Goal: Find specific page/section: Find specific page/section

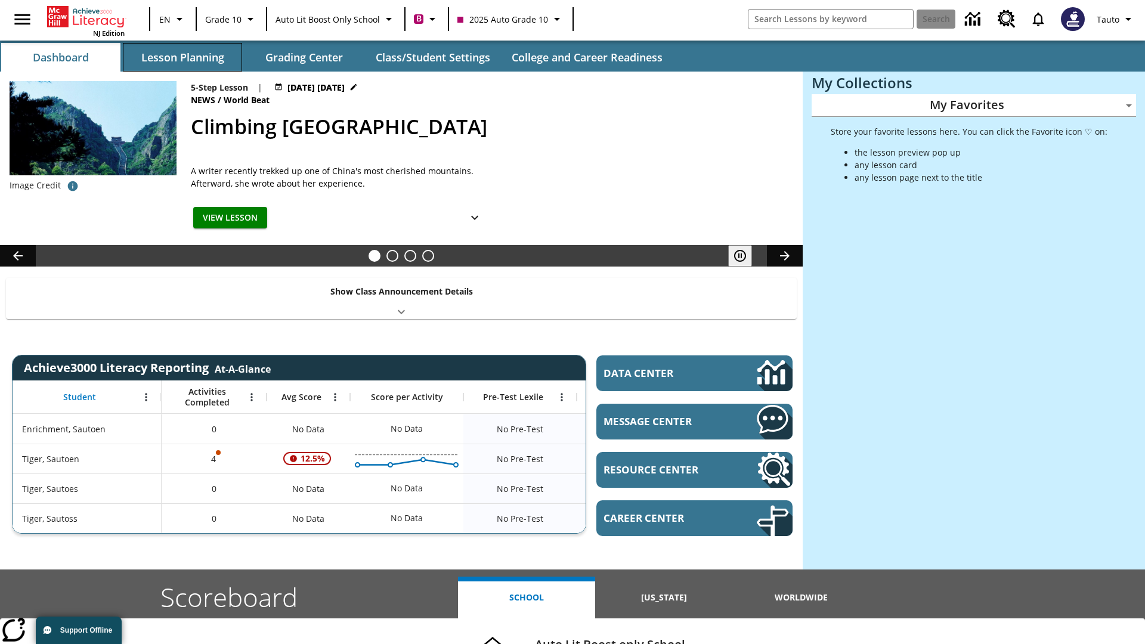
click at [183, 57] on button "Lesson Planning" at bounding box center [182, 57] width 119 height 29
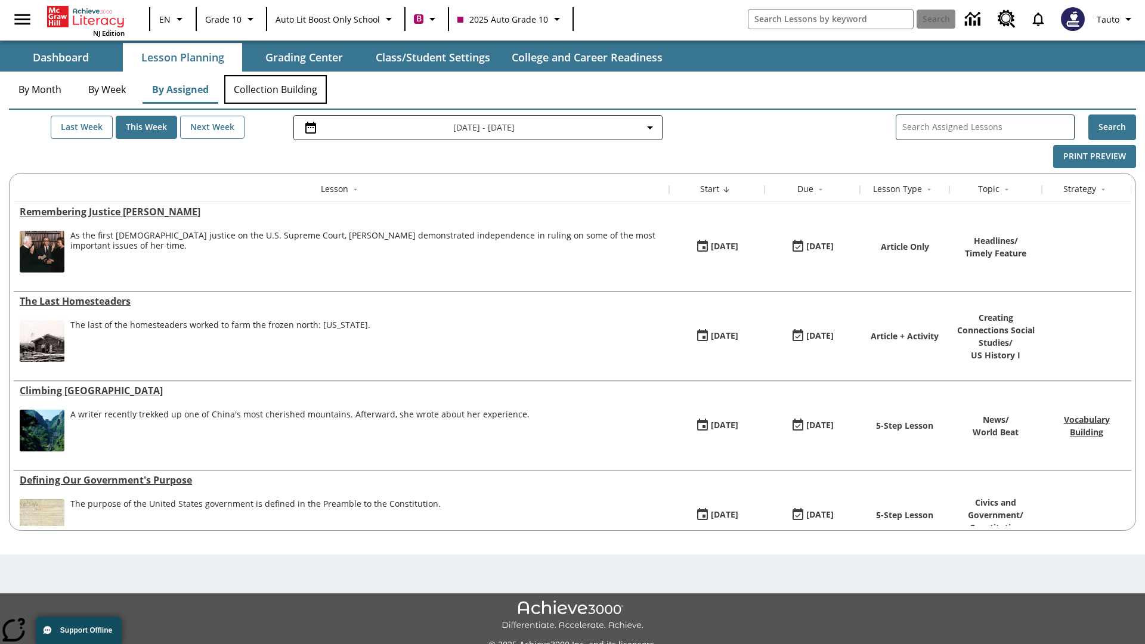
click at [276, 89] on button "Collection Building" at bounding box center [275, 89] width 103 height 29
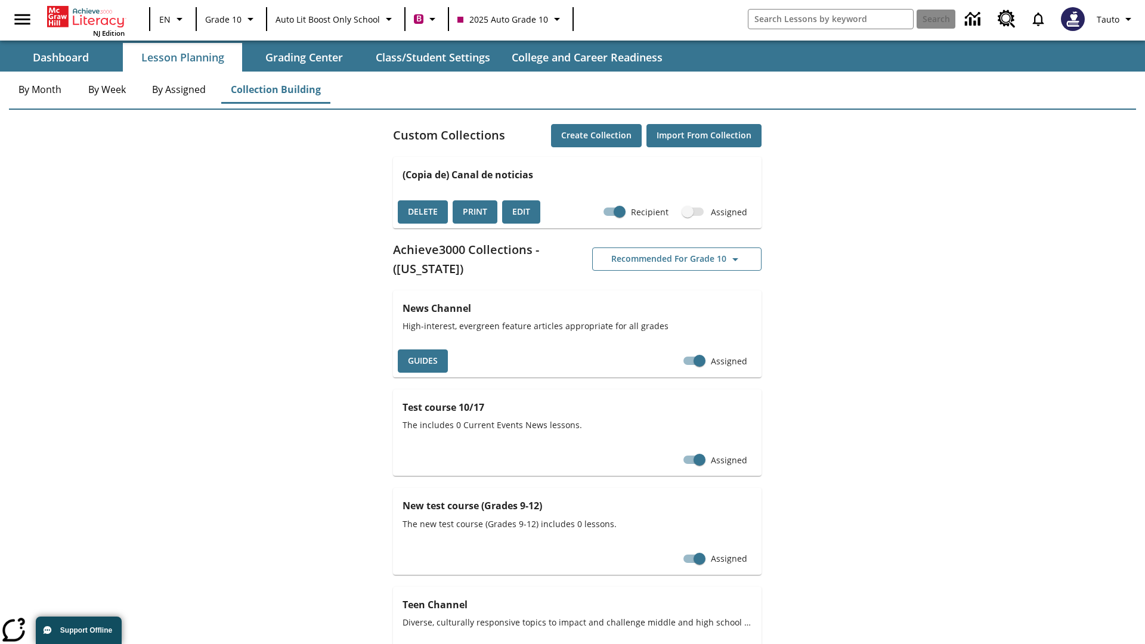
scroll to position [830, 0]
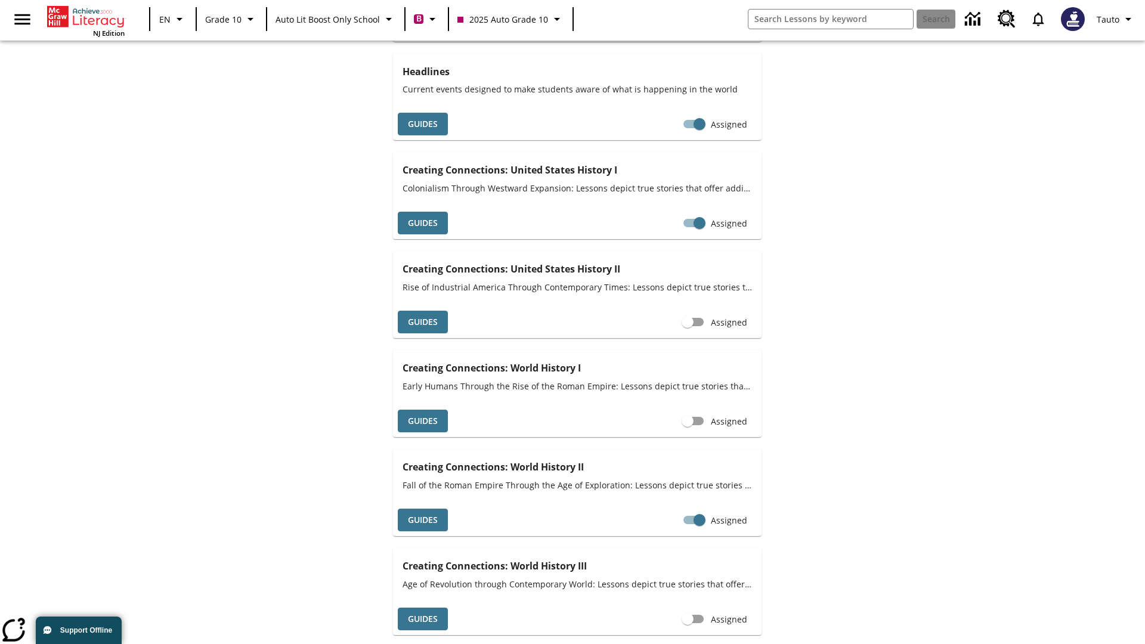
click at [688, 322] on input "Assigned" at bounding box center [688, 322] width 68 height 23
checkbox input "true"
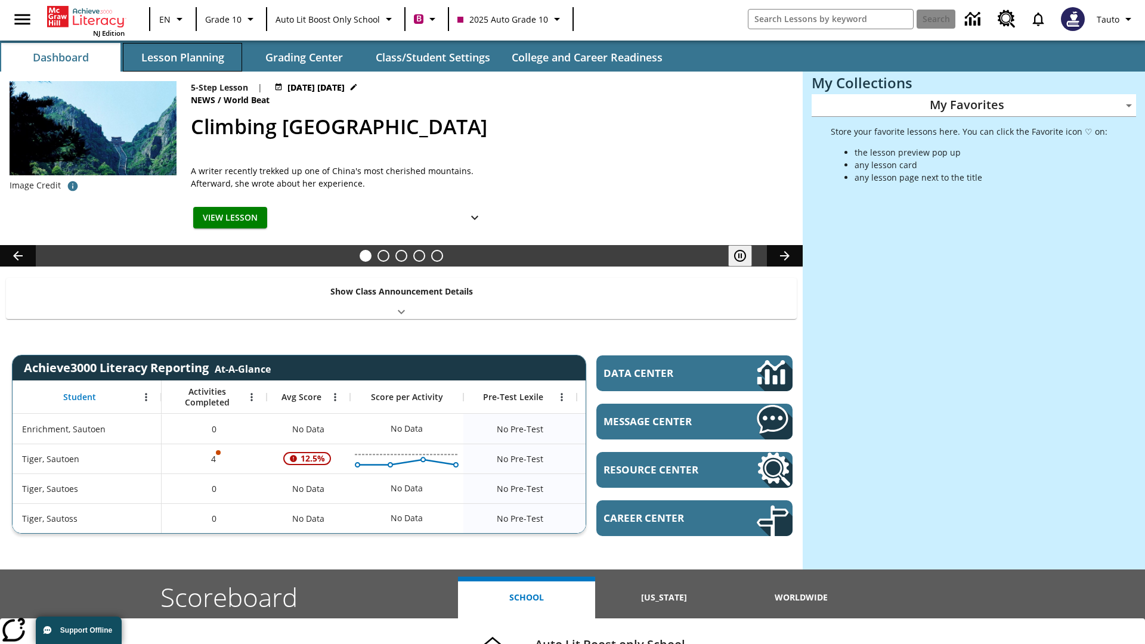
click at [183, 57] on button "Lesson Planning" at bounding box center [182, 57] width 119 height 29
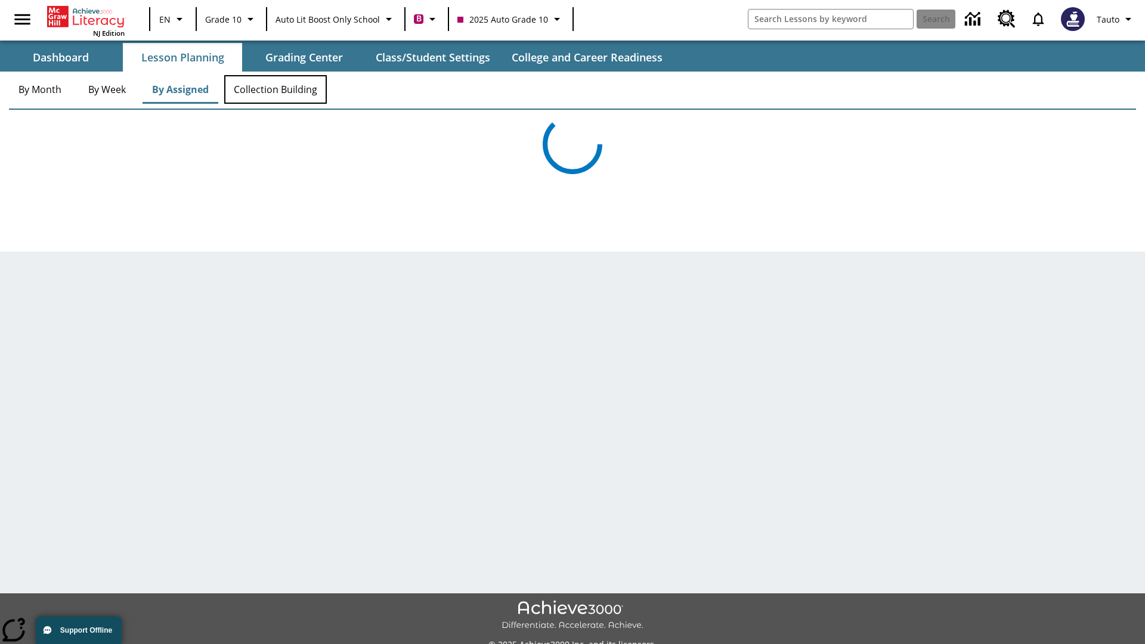
click at [276, 89] on button "Collection Building" at bounding box center [275, 89] width 103 height 29
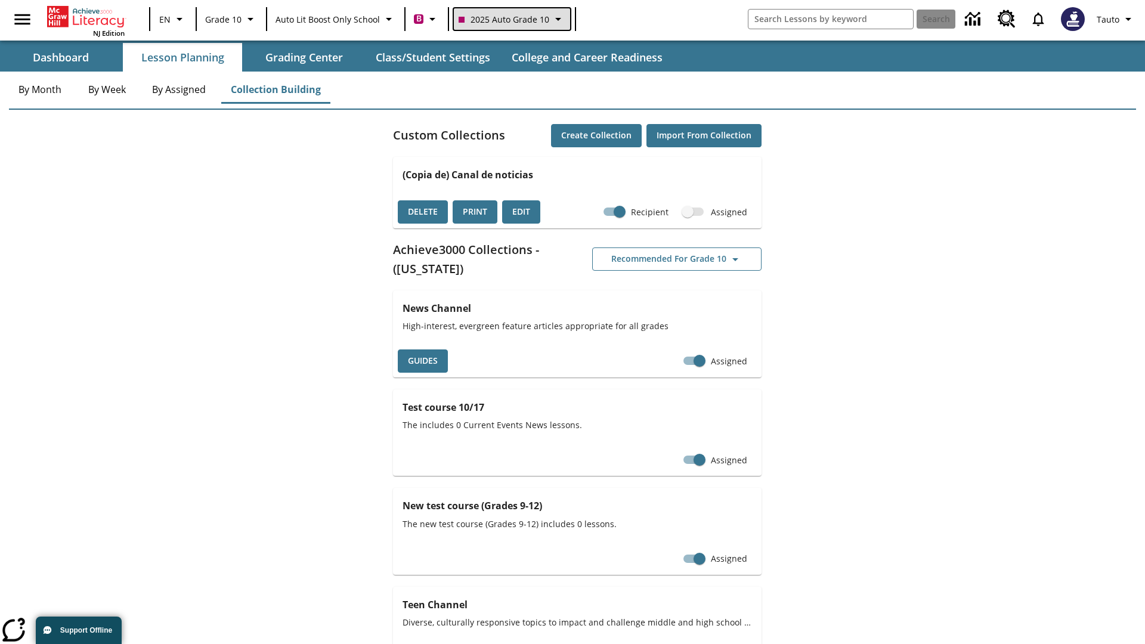
click at [511, 19] on span "2025 Auto Grade 10" at bounding box center [504, 19] width 91 height 13
